Goal: Task Accomplishment & Management: Use online tool/utility

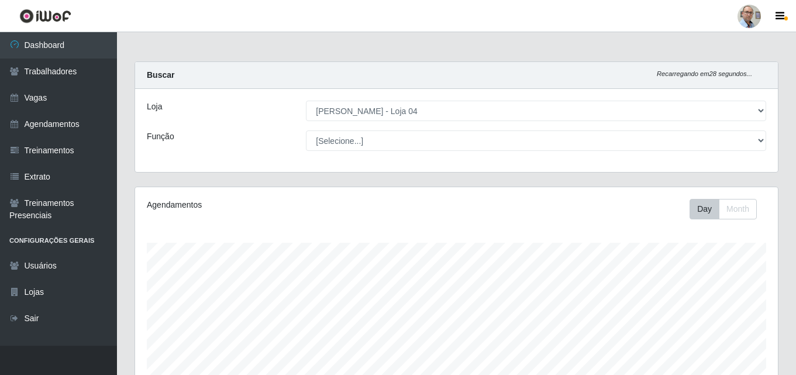
select select "251"
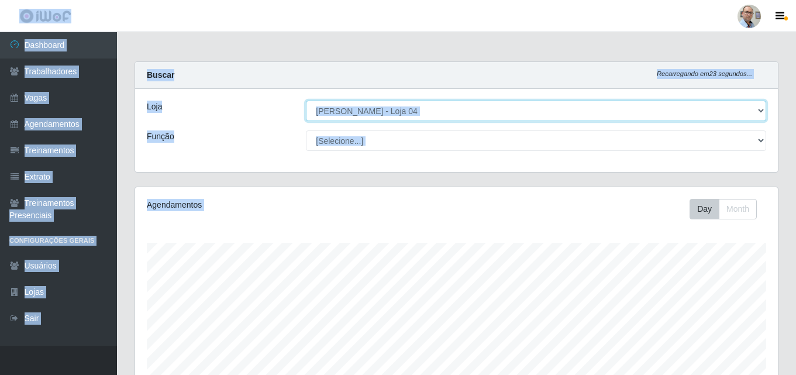
click at [483, 109] on select "[Selecione...] Mar Vermelho - Loja 04" at bounding box center [536, 111] width 460 height 20
click at [306, 101] on select "[Selecione...] Mar Vermelho - Loja 04" at bounding box center [536, 111] width 460 height 20
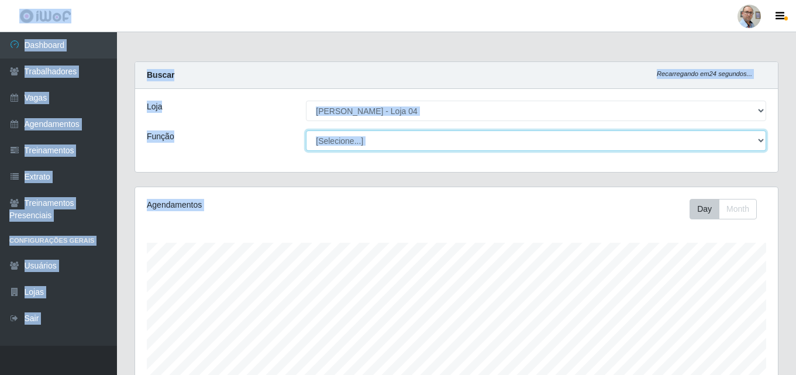
click at [442, 137] on select "[Selecione...] ASG ASG + ASG ++ Auxiliar de Depósito Auxiliar de Depósito + Aux…" at bounding box center [536, 140] width 460 height 20
select select "24"
click at [306, 130] on select "[Selecione...] ASG ASG + ASG ++ Auxiliar de Depósito Auxiliar de Depósito + Aux…" at bounding box center [536, 140] width 460 height 20
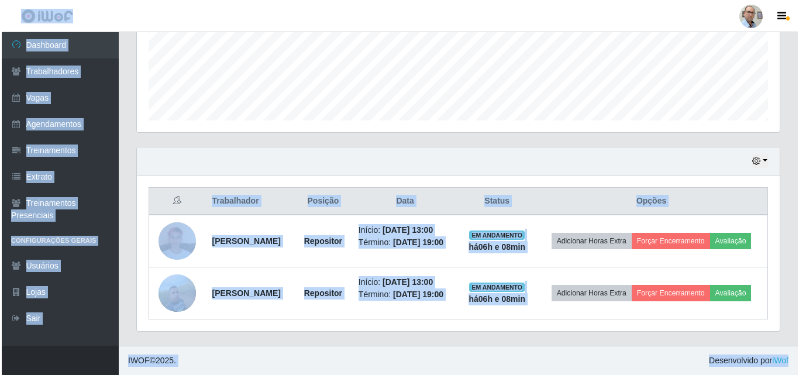
scroll to position [315, 0]
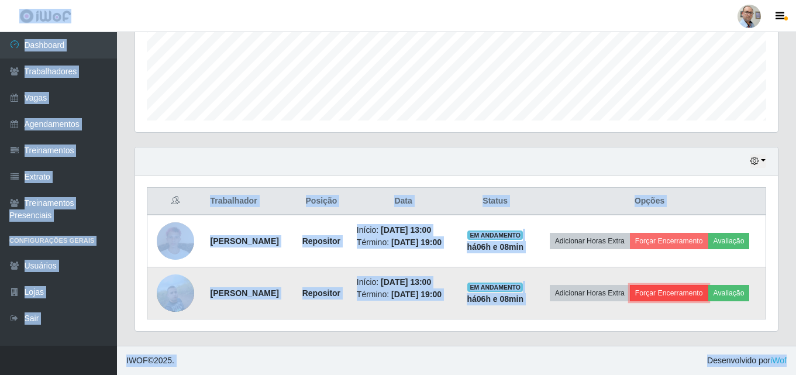
click at [681, 285] on button "Forçar Encerramento" at bounding box center [669, 293] width 78 height 16
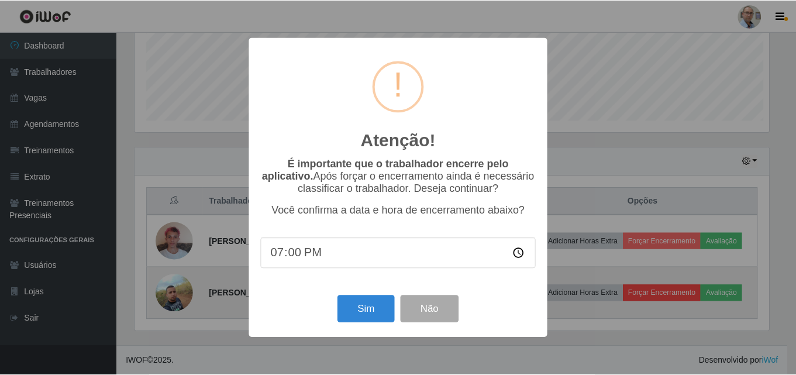
scroll to position [243, 637]
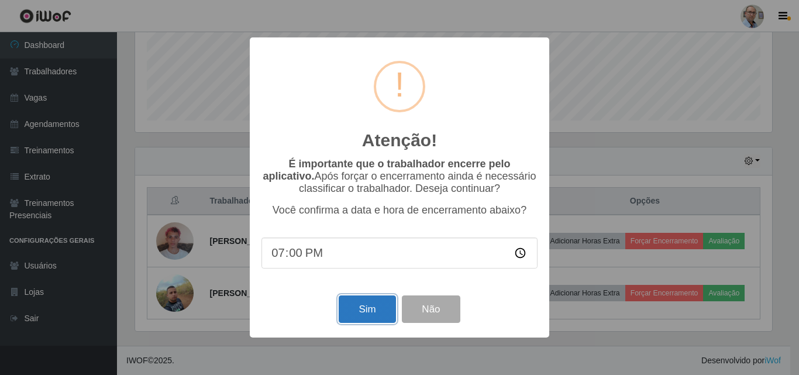
click at [375, 312] on button "Sim" at bounding box center [367, 308] width 57 height 27
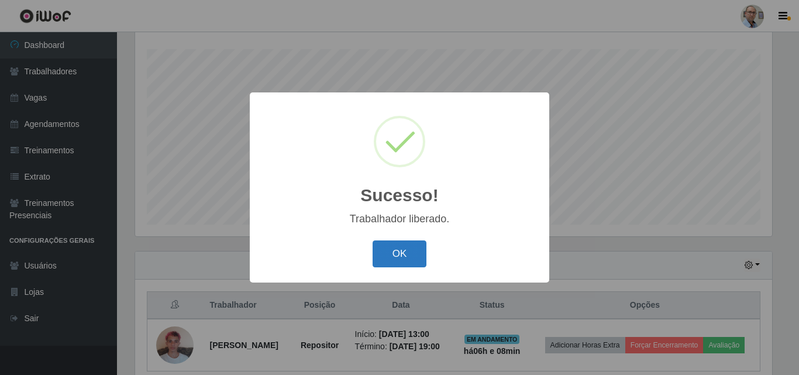
click at [398, 250] on button "OK" at bounding box center [400, 253] width 54 height 27
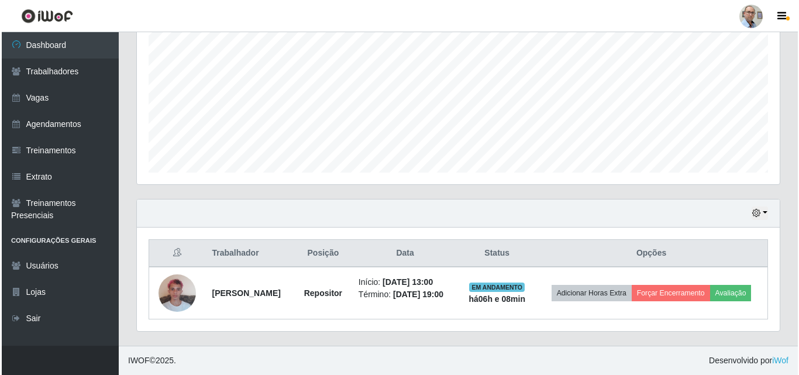
scroll to position [254, 0]
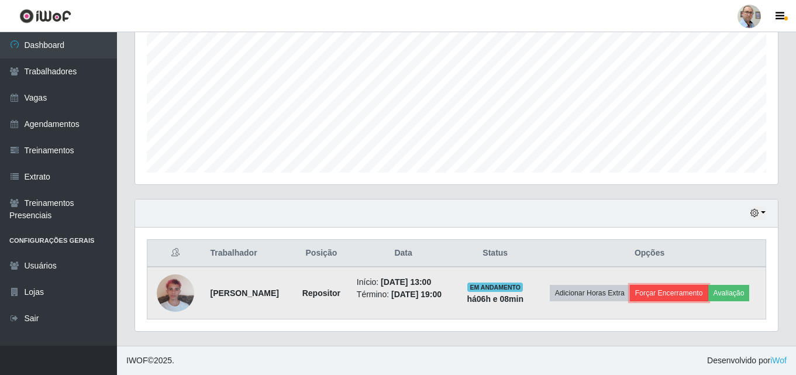
click at [695, 285] on button "Forçar Encerramento" at bounding box center [669, 293] width 78 height 16
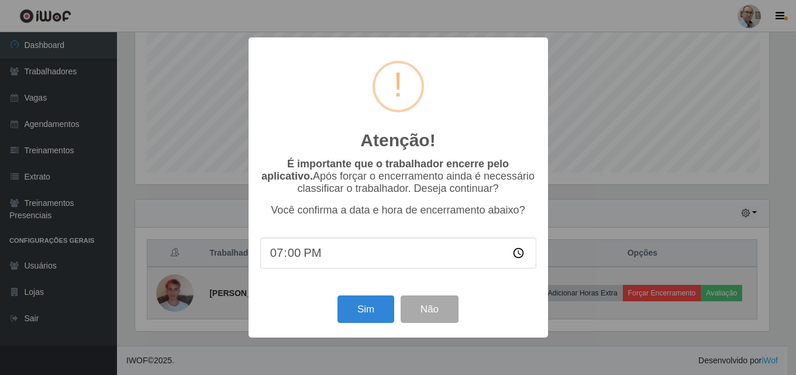
scroll to position [243, 637]
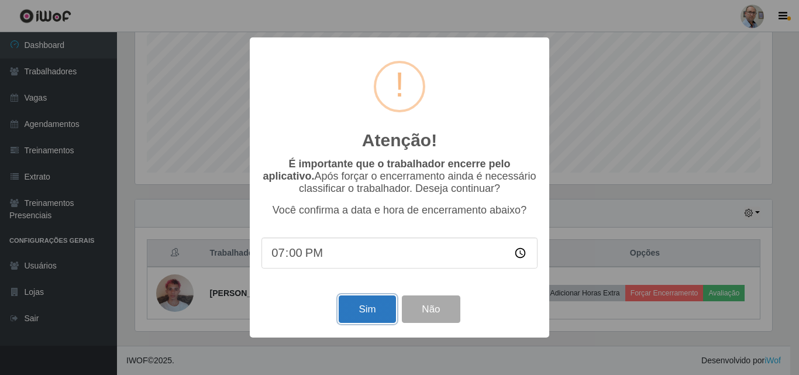
click at [374, 317] on button "Sim" at bounding box center [367, 308] width 57 height 27
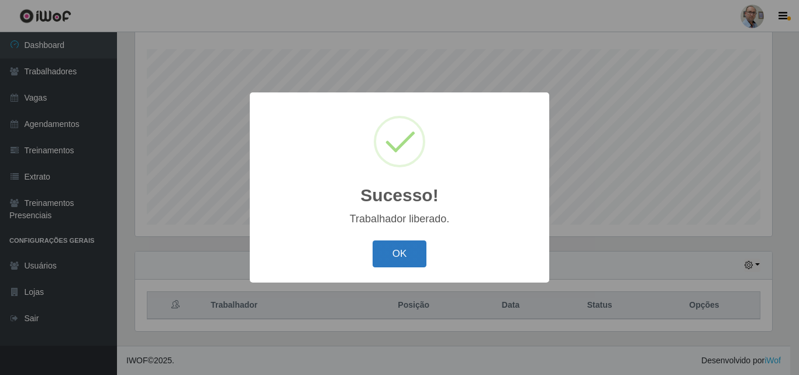
click at [399, 259] on button "OK" at bounding box center [400, 253] width 54 height 27
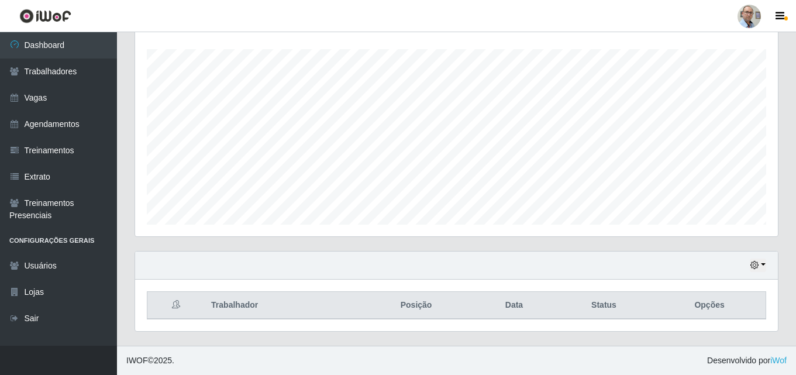
scroll to position [0, 0]
